Goal: Task Accomplishment & Management: Use online tool/utility

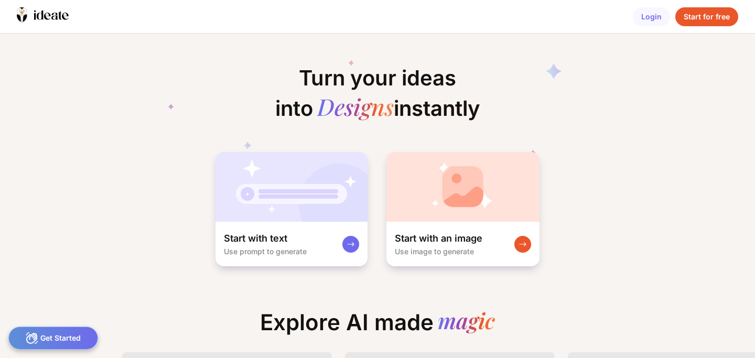
scroll to position [0, 40]
click at [694, 21] on div "Start for free" at bounding box center [707, 16] width 63 height 19
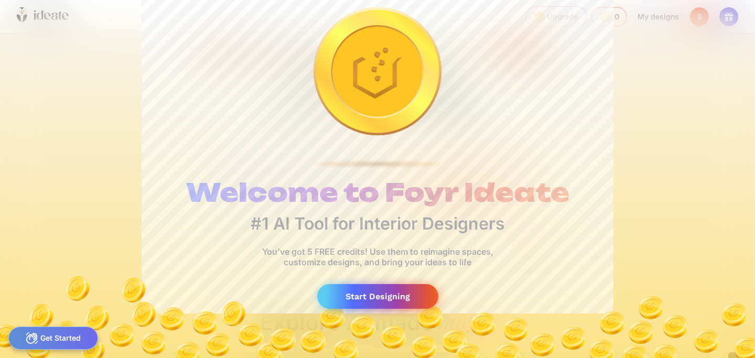
click at [409, 298] on div "Start Designing" at bounding box center [377, 296] width 121 height 25
